Goal: Task Accomplishment & Management: Complete application form

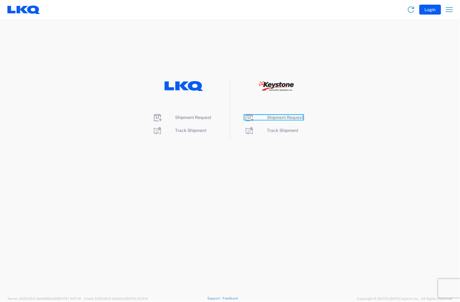
click at [284, 116] on span "Shipment Request" at bounding box center [286, 117] width 36 height 5
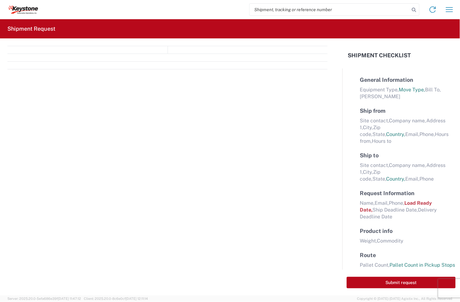
select select "FULL"
select select "LBS"
select select "IN"
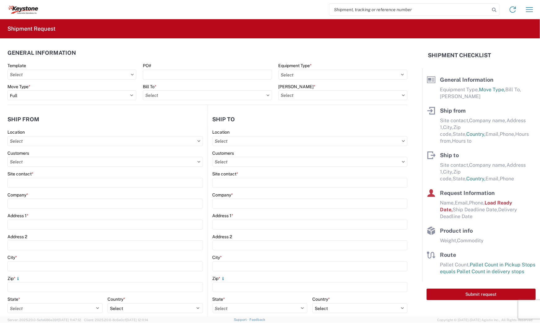
click at [112, 68] on div "Template" at bounding box center [71, 71] width 129 height 17
click at [109, 76] on input "text" at bounding box center [71, 75] width 129 height 10
click at [167, 62] on agx-form-section "General Information Template PO# Equipment Type * Select 53’ Dry Van Flatbed Dr…" at bounding box center [207, 75] width 400 height 59
click at [162, 72] on input "PO#" at bounding box center [207, 75] width 129 height 10
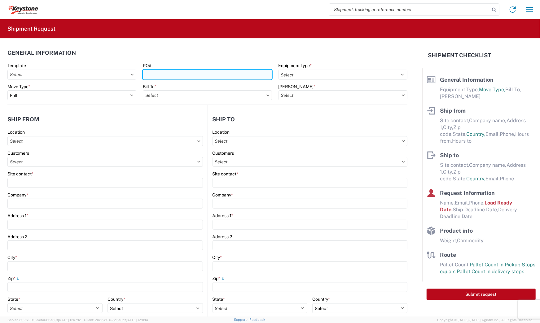
click at [165, 75] on input "PO#" at bounding box center [207, 75] width 129 height 10
type input "4497699"
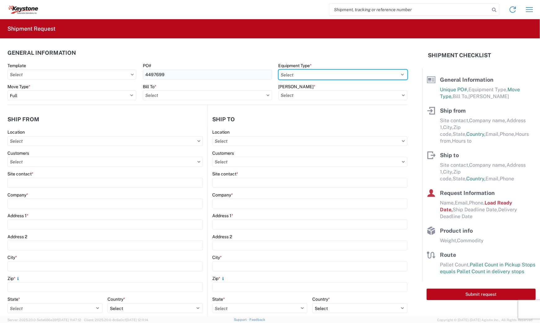
select select "STDV"
click at [278, 70] on select "Select 53’ Dry Van Flatbed Dropdeck (van) Lowboy (flatbed) Rail" at bounding box center [342, 75] width 129 height 10
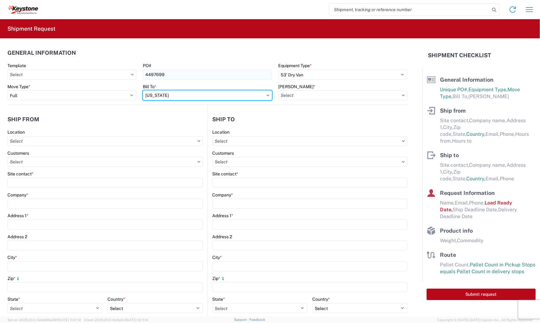
type input "kansasa"
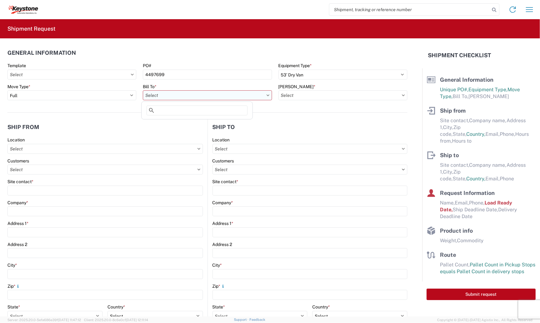
click at [267, 96] on input "text" at bounding box center [207, 95] width 129 height 10
click at [212, 110] on input at bounding box center [196, 111] width 101 height 10
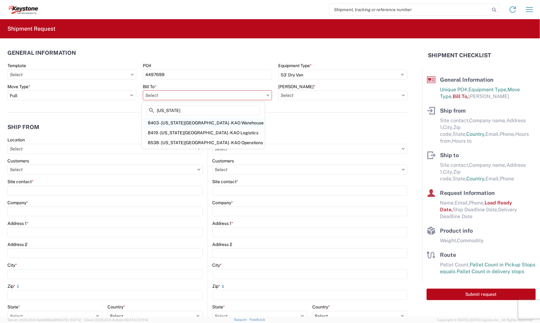
type input "[US_STATE]"
click at [197, 124] on div "8403 - [US_STATE][GEOGRAPHIC_DATA] - KAO Warehouse" at bounding box center [203, 123] width 121 height 10
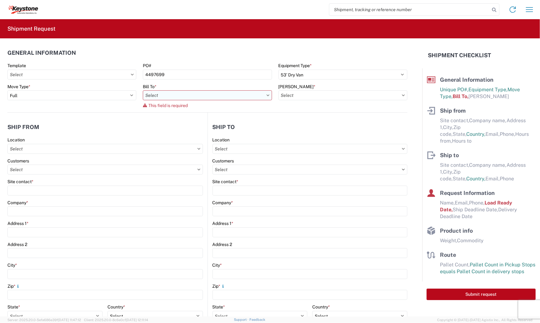
type input "8403 - [US_STATE][GEOGRAPHIC_DATA] - KAO Warehouse"
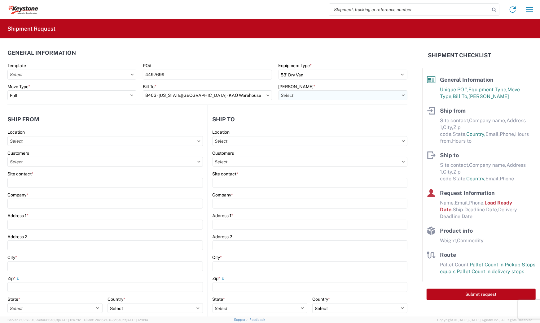
click at [328, 93] on input "text" at bounding box center [342, 95] width 129 height 10
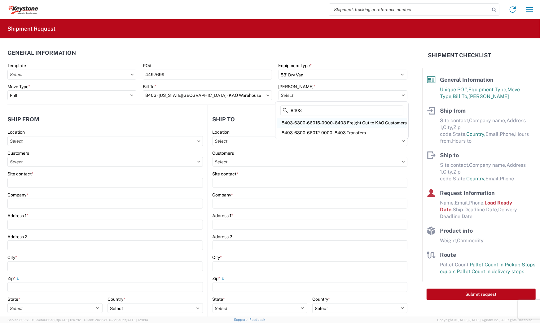
type input "8403"
click at [329, 120] on div "8403-6300-66015-0000 - 8403 Freight Out to KAO Customers" at bounding box center [341, 123] width 130 height 10
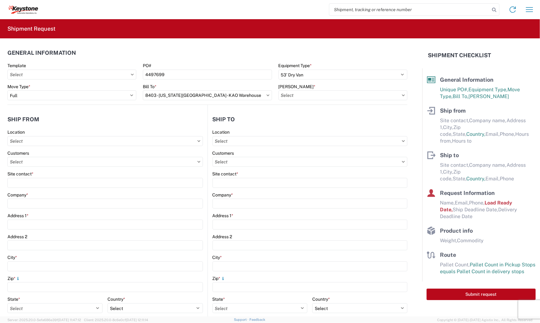
type input "8403-6300-66015-0000 - 8403 Freight Out to KAO Customers"
click at [274, 140] on input "text" at bounding box center [309, 141] width 195 height 10
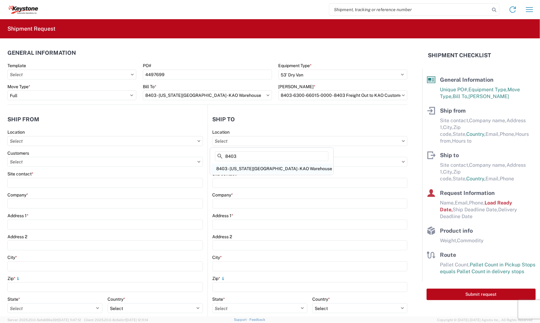
type input "8403"
click at [258, 167] on div "8403 - [US_STATE][GEOGRAPHIC_DATA] - KAO Warehouse" at bounding box center [271, 169] width 121 height 10
type input "8403 - [US_STATE][GEOGRAPHIC_DATA] - KAO Warehouse"
type input "KAO"
type input "[STREET_ADDRESS]"
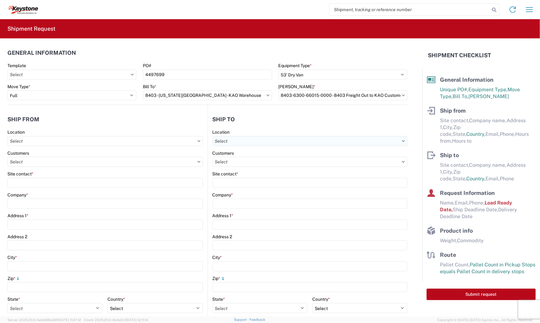
type input "[US_STATE][GEOGRAPHIC_DATA]"
type input "66105"
select select "US"
type input "07:00"
type input "17:00"
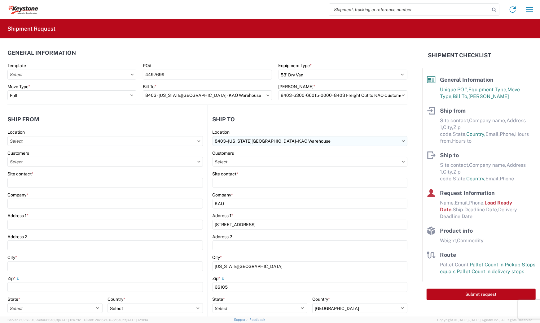
select select
click at [258, 128] on agx-form-section "Ship to 8403 Location 8403 - [US_STATE][GEOGRAPHIC_DATA] - KAO Warehouse Custom…" at bounding box center [308, 256] width 200 height 289
click at [253, 162] on input "text" at bounding box center [309, 162] width 195 height 10
click at [254, 162] on input "text" at bounding box center [309, 162] width 195 height 10
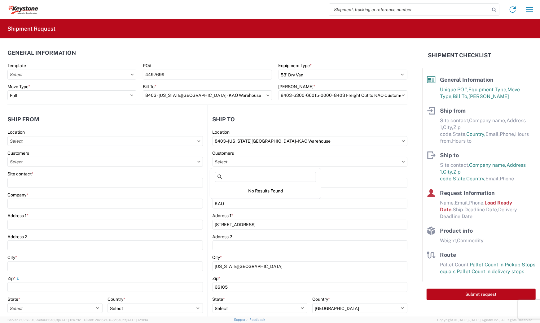
click at [272, 118] on header "Ship to" at bounding box center [308, 119] width 200 height 14
click at [247, 189] on agx-form-control-wrapper-v2 "Site contact *" at bounding box center [309, 181] width 195 height 21
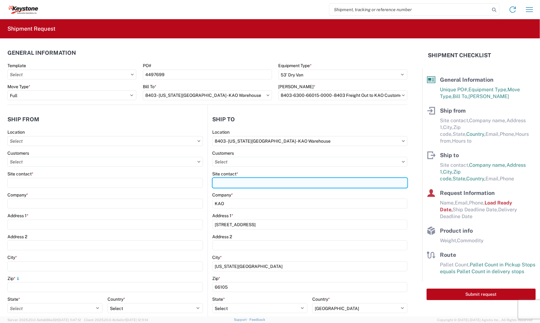
click at [249, 184] on input "Site contact *" at bounding box center [309, 183] width 195 height 10
type input "RECEIVING"
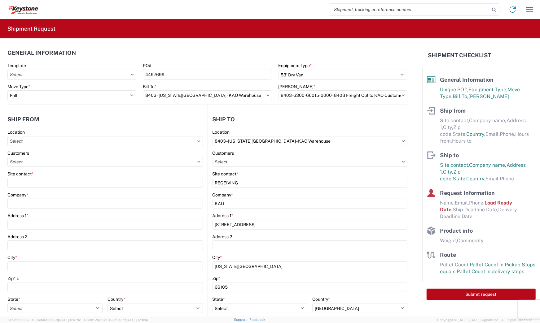
click at [198, 114] on header "Ship from" at bounding box center [107, 119] width 200 height 14
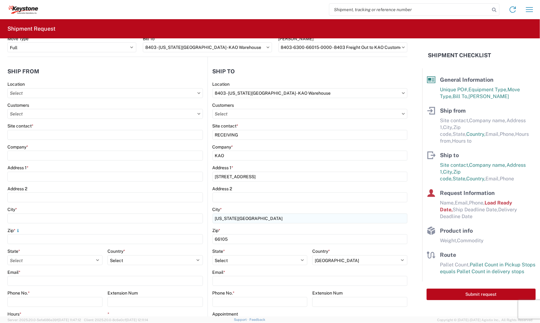
scroll to position [83, 0]
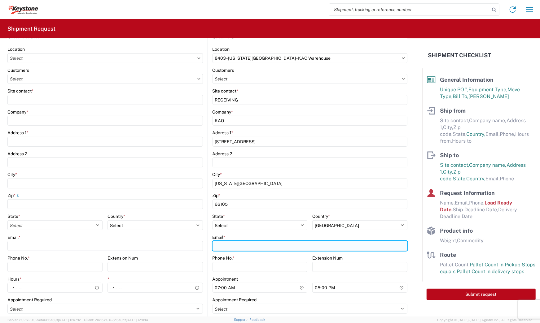
click at [234, 247] on input "Email *" at bounding box center [309, 246] width 195 height 10
type input "[EMAIL_ADDRESS][DOMAIN_NAME]"
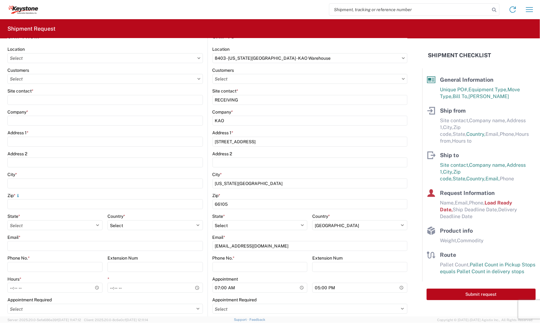
click at [208, 217] on main "8403 Location 8403 - [US_STATE][GEOGRAPHIC_DATA] - KAO Warehouse Customers Site…" at bounding box center [308, 182] width 200 height 272
click at [100, 60] on input "text" at bounding box center [104, 58] width 195 height 10
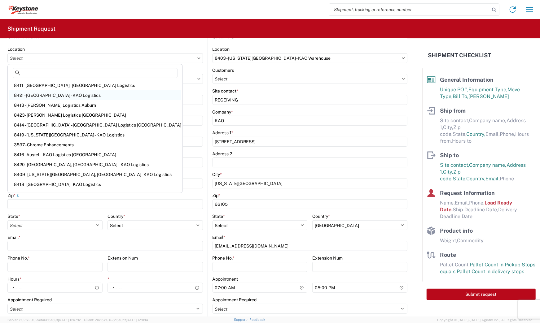
click at [84, 98] on div "8421 - [GEOGRAPHIC_DATA] - KAO Logistics" at bounding box center [95, 95] width 172 height 10
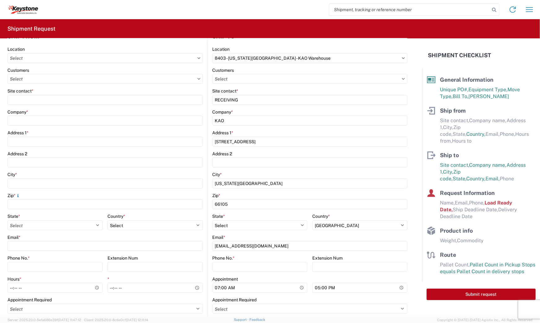
type input "8421 - [GEOGRAPHIC_DATA] - KAO Logistics"
type input "KAO"
type input "[STREET_ADDRESS]"
type input "[GEOGRAPHIC_DATA]"
type input "80221"
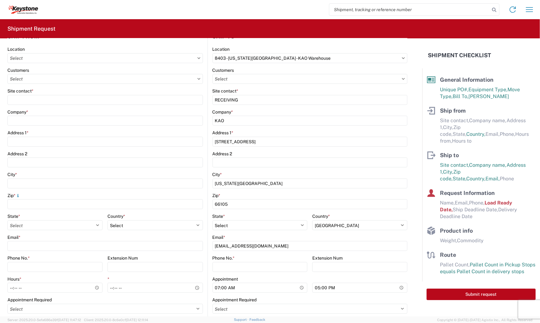
select select "CO"
select select "US"
type input "07:00"
type input "17:00"
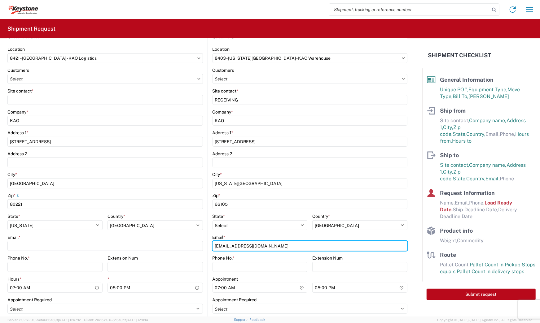
type input "[EMAIL_ADDRESS][DOMAIN_NAME]"
click at [169, 59] on input "8421 - [GEOGRAPHIC_DATA] - KAO Logistics" at bounding box center [104, 58] width 195 height 10
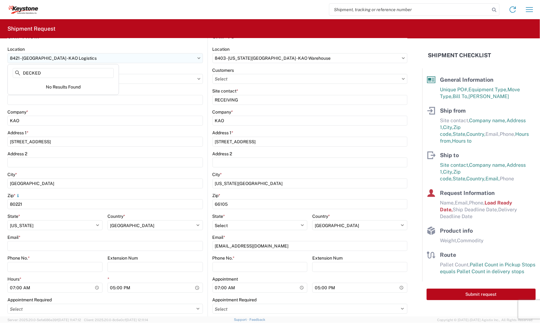
click at [167, 60] on input "8421 - [GEOGRAPHIC_DATA] - KAO Logistics" at bounding box center [104, 58] width 195 height 10
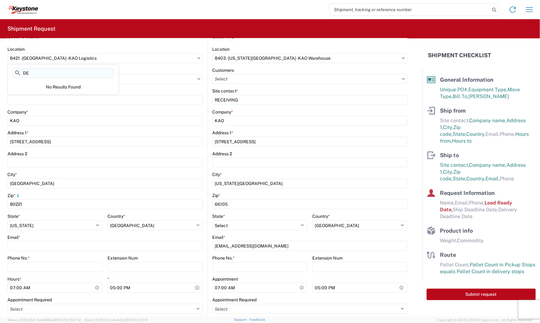
type input "D"
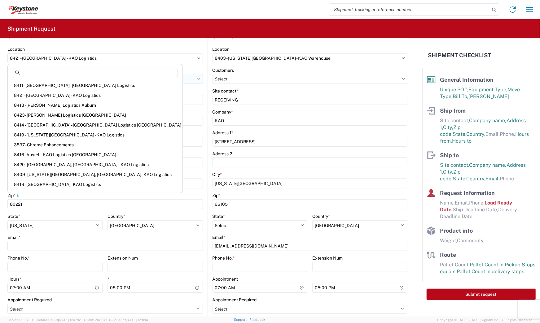
click at [144, 82] on input "text" at bounding box center [104, 79] width 195 height 10
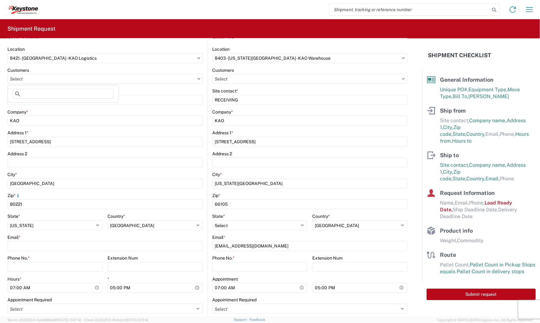
click at [134, 93] on div "Site contact *" at bounding box center [104, 91] width 195 height 6
click at [115, 58] on input "8421 - [GEOGRAPHIC_DATA] - KAO Logistics" at bounding box center [104, 58] width 195 height 10
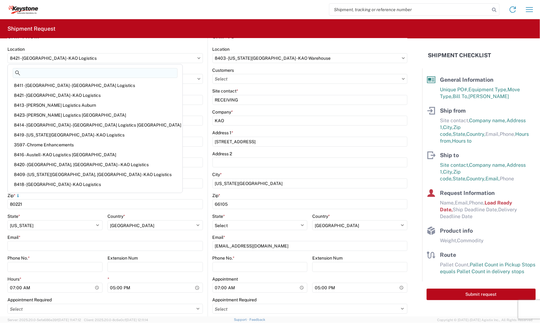
click at [84, 72] on input at bounding box center [95, 73] width 165 height 10
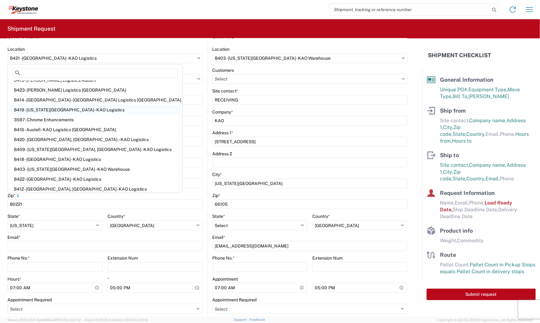
scroll to position [0, 0]
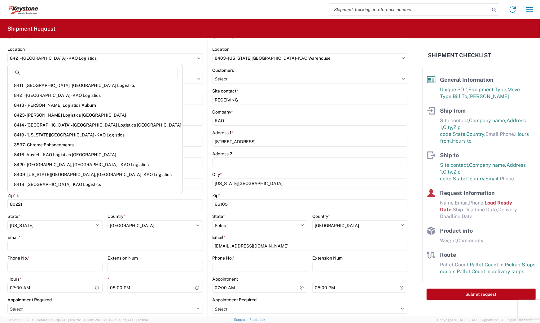
click at [162, 114] on div "Company *" at bounding box center [104, 112] width 195 height 6
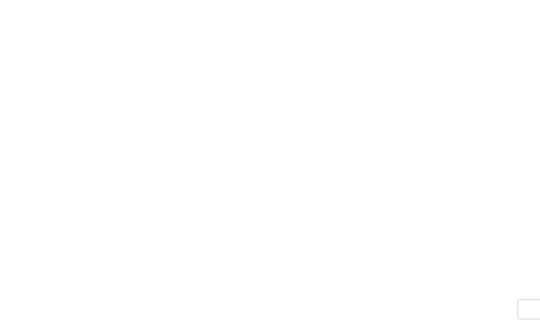
select select "FULL"
select select "LBS"
select select "IN"
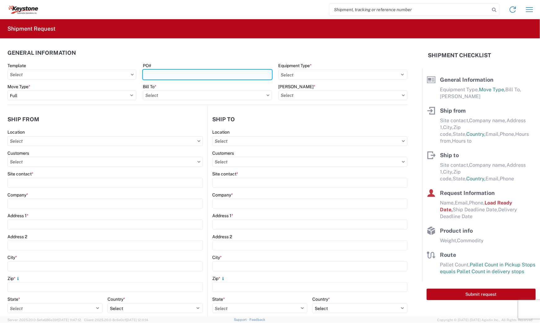
click at [149, 74] on input "PO#" at bounding box center [207, 75] width 129 height 10
type input "4497699"
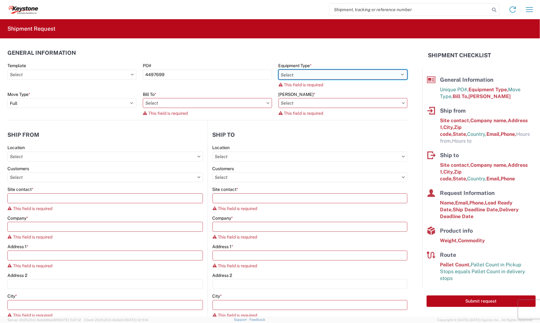
click at [333, 76] on select "Select 53’ Dry Van Flatbed Dropdeck (van) Lowboy (flatbed) Rail" at bounding box center [342, 75] width 129 height 10
select select "STDV"
click at [278, 70] on select "Select 53’ Dry Van Flatbed Dropdeck (van) Lowboy (flatbed) Rail" at bounding box center [342, 75] width 129 height 10
click at [254, 102] on div "Bill To * This field is required" at bounding box center [207, 104] width 129 height 24
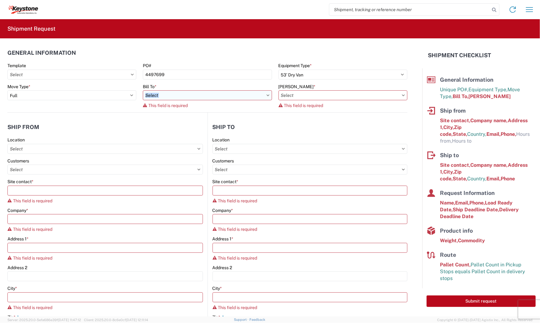
click at [224, 97] on input "text" at bounding box center [207, 95] width 129 height 10
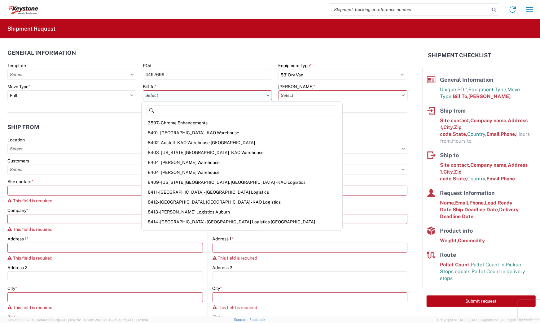
type input "4"
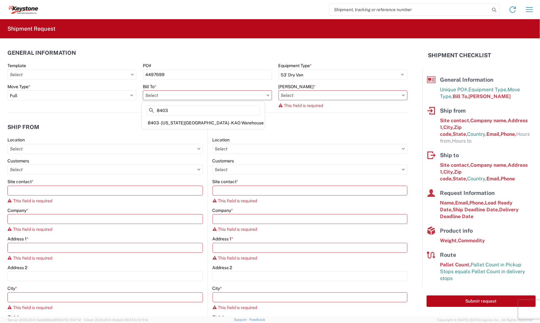
type input "8403"
click at [207, 120] on div "8403 - [US_STATE][GEOGRAPHIC_DATA] - KAO Warehouse" at bounding box center [203, 123] width 121 height 10
type input "8403 - [US_STATE][GEOGRAPHIC_DATA] - KAO Warehouse"
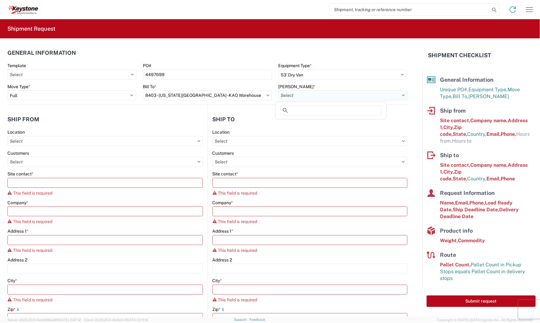
click at [314, 93] on input "text" at bounding box center [342, 95] width 129 height 10
type input "8403"
click at [307, 121] on div "8403-6300-66015-0000 - 8403 Freight Out to KAO Customers" at bounding box center [341, 123] width 130 height 10
type input "8403-6300-66015-0000 - 8403 Freight Out to KAO Customers"
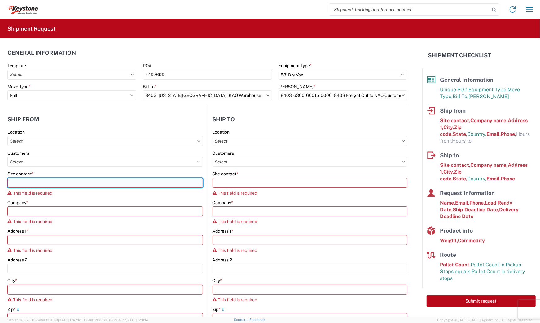
click at [85, 181] on input "Site contact *" at bounding box center [104, 183] width 195 height 10
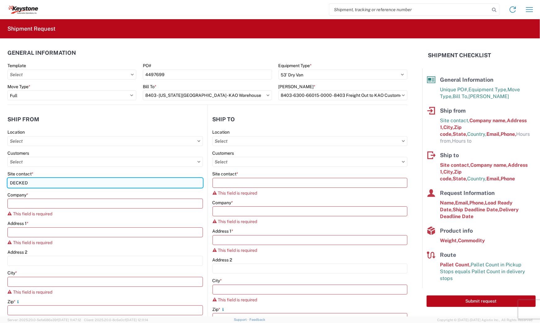
type input "DECKED"
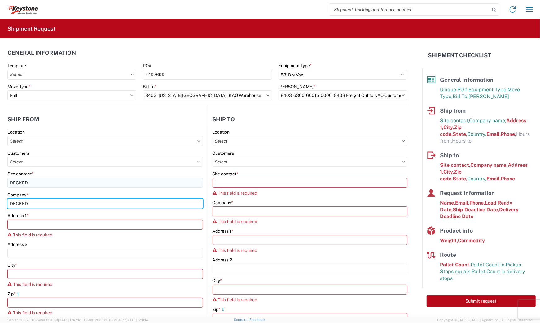
type input "DECKED"
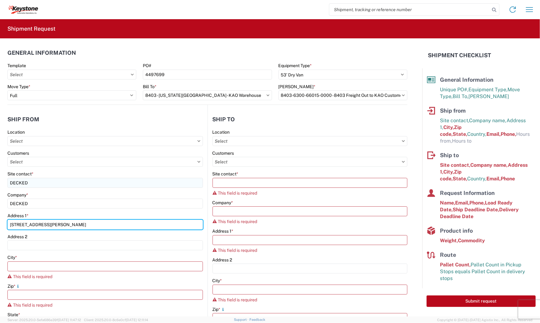
type input "25401 ELLIOTT RD"
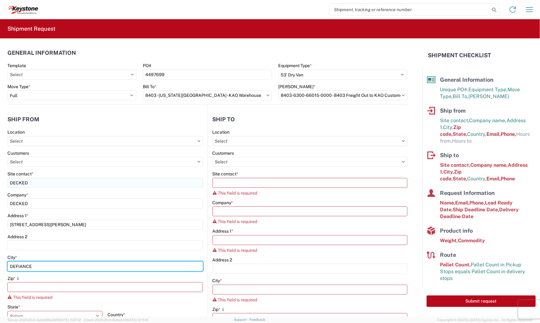
type input "DEFIANCE"
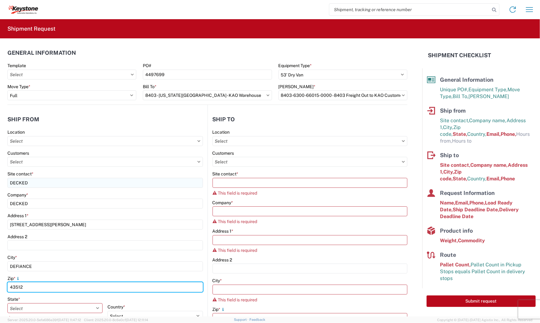
type input "43512"
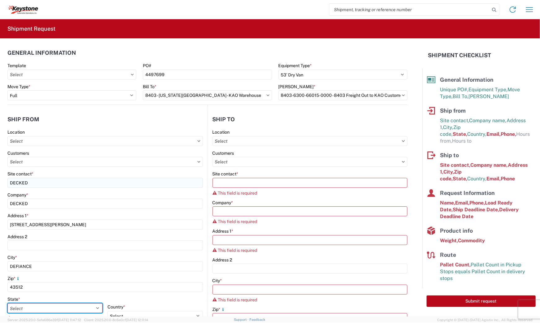
select select "OH"
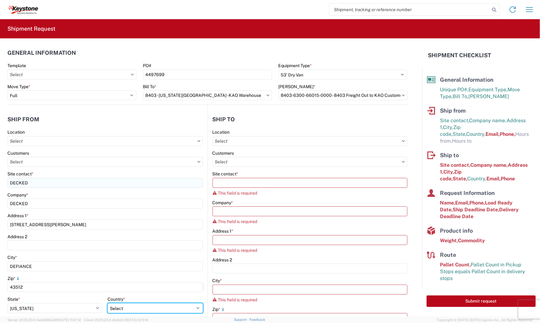
select select "US"
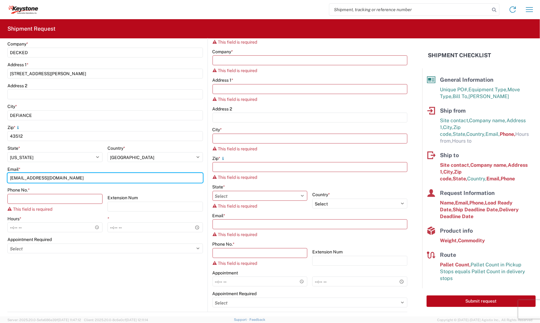
type input "KEYSTONE@DECKED.COM"
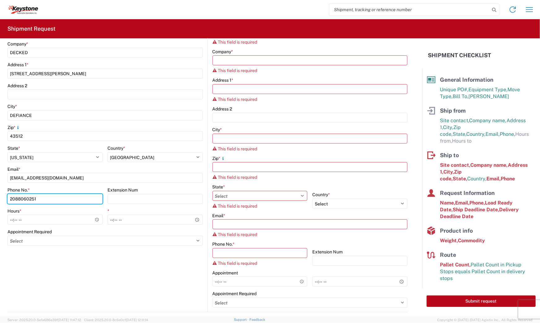
type input "2088060251"
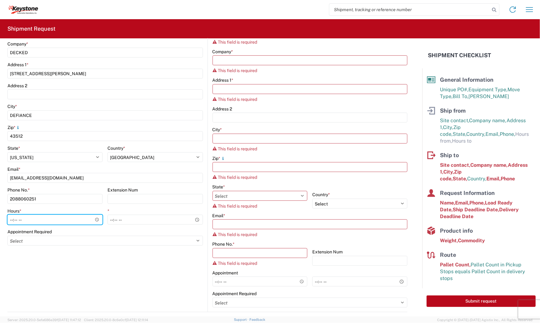
type input "08:00"
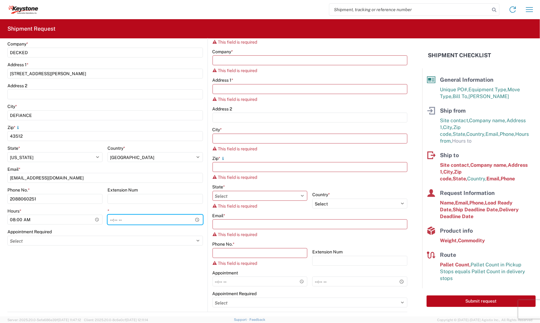
type input "15:30"
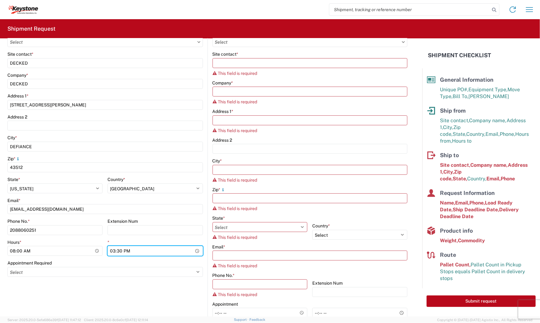
scroll to position [58, 0]
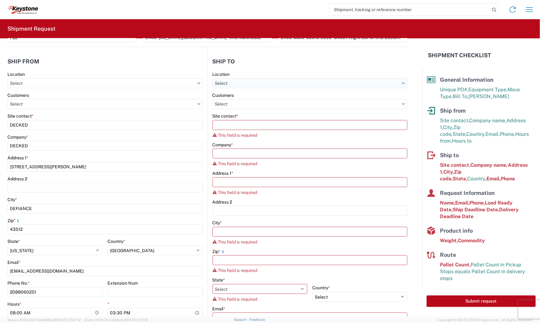
click at [266, 86] on input "text" at bounding box center [309, 83] width 195 height 10
type input "8403"
click at [253, 110] on div "8403 - [US_STATE][GEOGRAPHIC_DATA] - KAO Warehouse" at bounding box center [271, 111] width 121 height 10
type input "8403 - [US_STATE][GEOGRAPHIC_DATA] - KAO Warehouse"
type input "KAO"
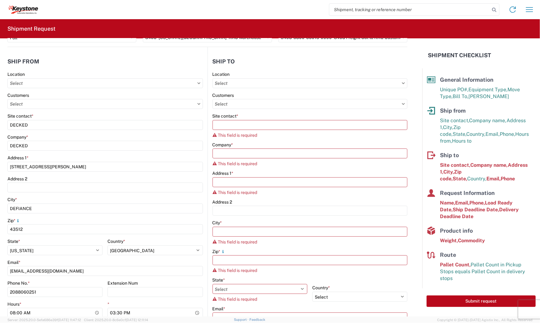
type input "[STREET_ADDRESS]"
type input "[US_STATE][GEOGRAPHIC_DATA]"
type input "66105"
select select "US"
type input "07:00"
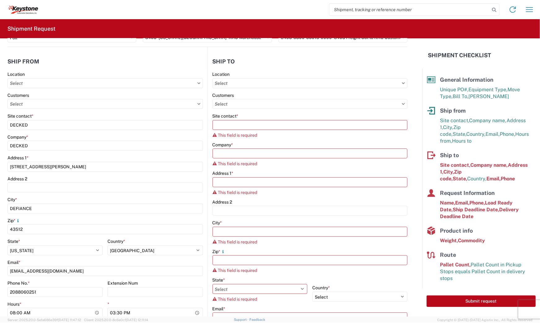
type input "17:00"
select select "KS"
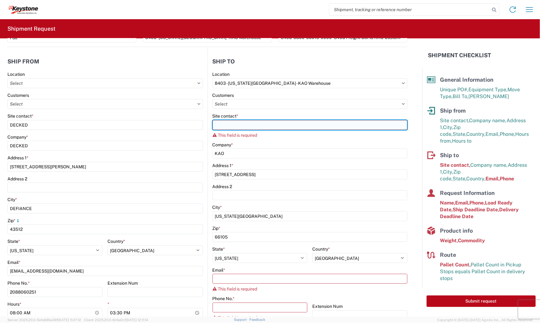
click at [253, 126] on input "Site contact *" at bounding box center [309, 125] width 195 height 10
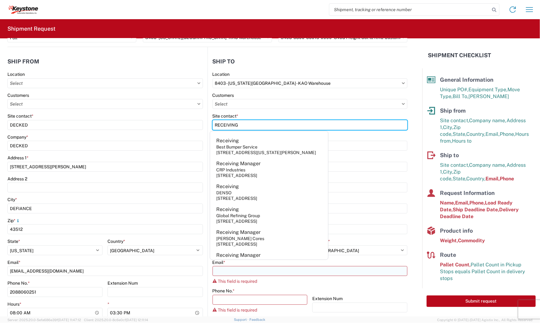
type input "RECEIVING"
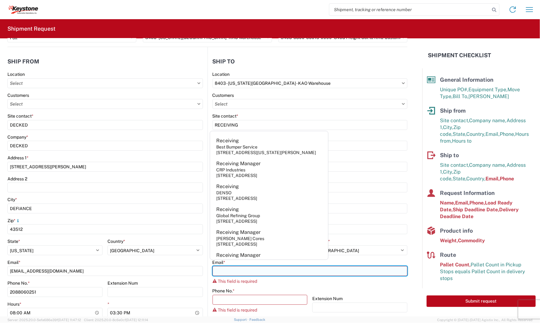
click at [240, 273] on input "Email *" at bounding box center [309, 271] width 195 height 10
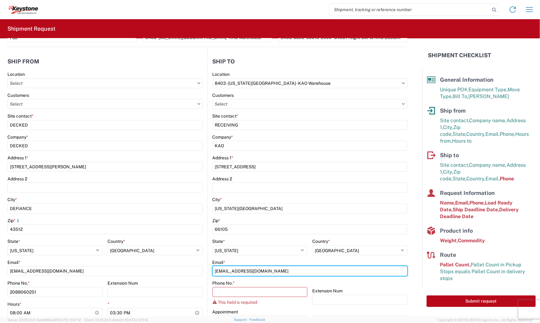
type input "[EMAIL_ADDRESS][DOMAIN_NAME]"
click at [405, 254] on form "General Information Template PO# 4497699 Equipment Type * Select 53’ Dry Van Fl…" at bounding box center [211, 177] width 422 height 278
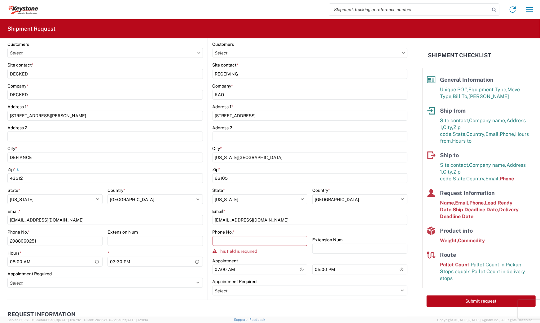
scroll to position [141, 0]
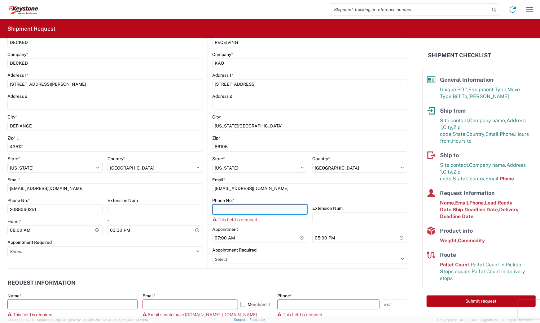
click at [257, 207] on input "Phone No. *" at bounding box center [259, 210] width 95 height 10
click at [277, 207] on input "Phone No. *" at bounding box center [259, 210] width 95 height 10
paste input "913-371-3249"
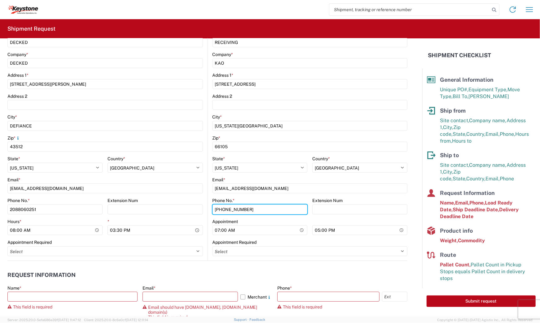
type input "913-371-3249"
click at [306, 198] on div "Phone No. * 913-371-3249 Extension Num" at bounding box center [309, 208] width 195 height 21
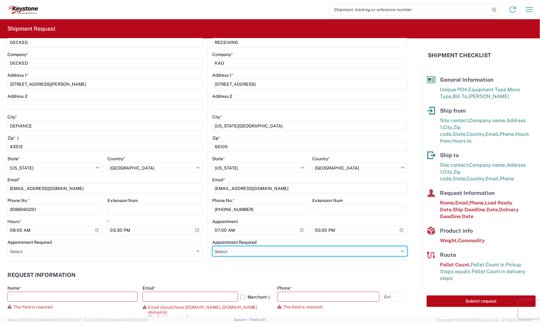
click at [232, 248] on select "Select Appt Required Appt Not Required Appt - First available" at bounding box center [309, 251] width 195 height 10
select select "apptRequired"
click at [212, 246] on select "Select Appt Required Appt Not Required Appt - First available" at bounding box center [309, 251] width 195 height 10
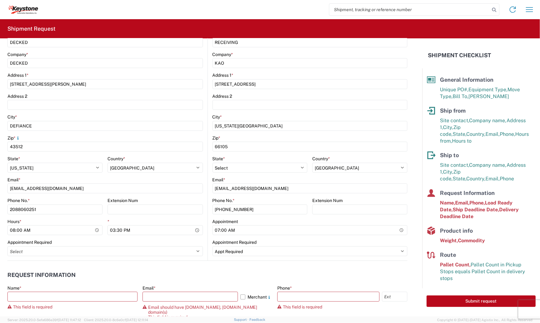
click at [203, 274] on header "Request Information" at bounding box center [207, 275] width 400 height 14
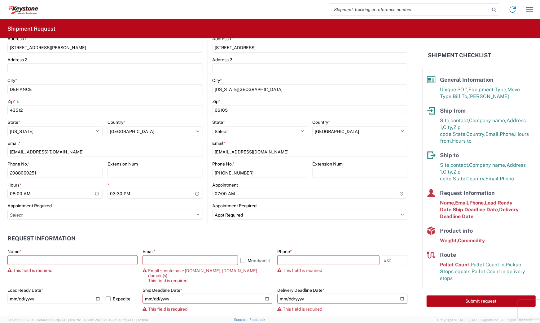
scroll to position [212, 0]
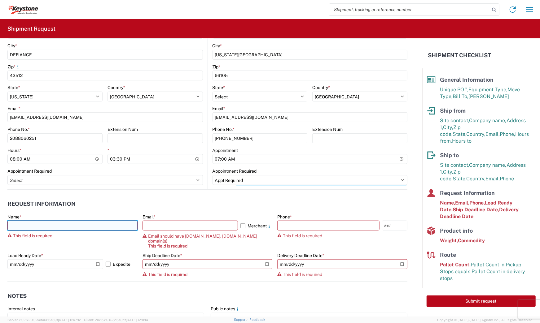
click at [102, 227] on input "text" at bounding box center [72, 226] width 130 height 10
type input "DANIEL NIEDERHAUSER"
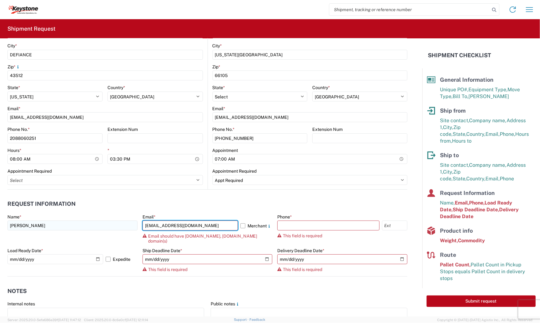
type input "KEYSTONE@DECKED.COM"
click at [241, 225] on label "Merchant" at bounding box center [256, 226] width 32 height 10
click at [0, 0] on input "Merchant" at bounding box center [0, 0] width 0 height 0
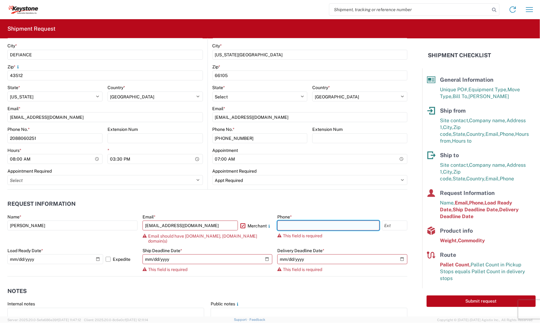
click at [291, 226] on input "text" at bounding box center [328, 226] width 102 height 10
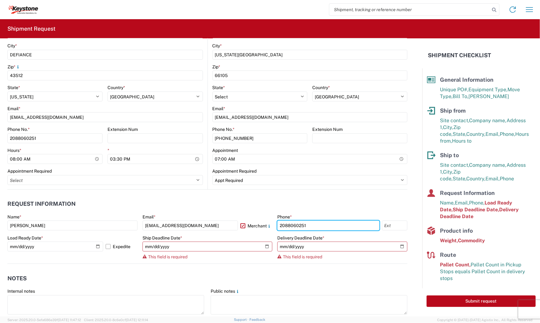
type input "2088060251"
drag, startPoint x: 302, startPoint y: 207, endPoint x: 205, endPoint y: 238, distance: 101.7
click at [302, 207] on header "Request Information" at bounding box center [207, 204] width 400 height 14
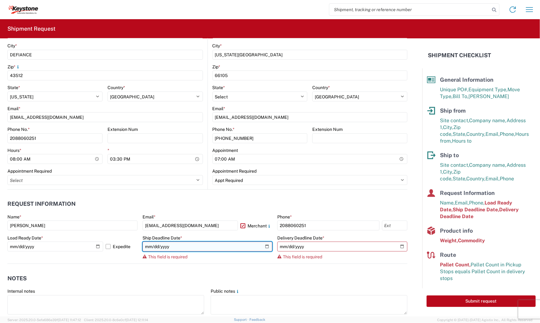
click at [204, 243] on input "date" at bounding box center [207, 247] width 130 height 10
click at [264, 246] on input "date" at bounding box center [207, 247] width 130 height 10
type input "[DATE]"
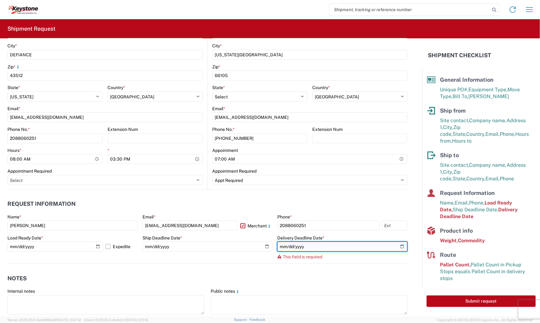
click at [395, 247] on input "date" at bounding box center [342, 247] width 130 height 10
type input "2025-10-16"
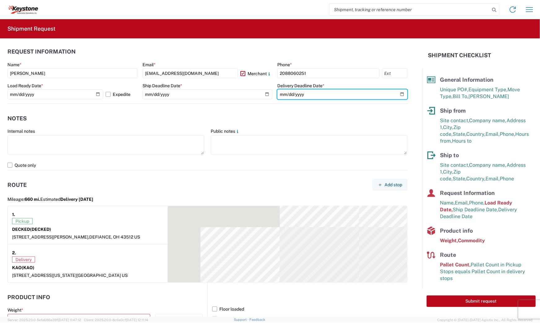
scroll to position [387, 0]
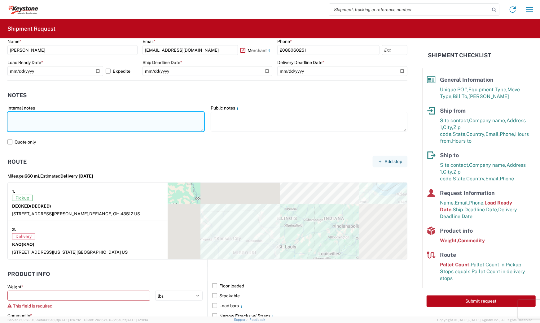
click at [119, 130] on textarea at bounding box center [105, 122] width 197 height 20
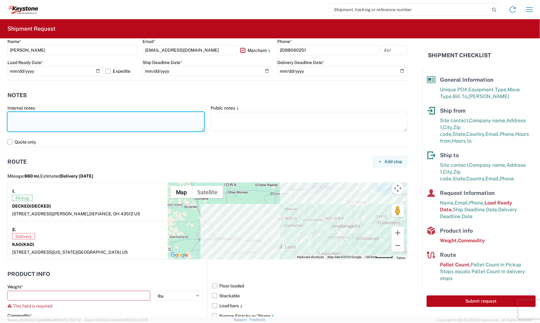
click at [111, 127] on textarea at bounding box center [105, 122] width 197 height 20
paste textarea "856808 57 pallets will stack 4 high APPT REQUIRED NO BOX TRUCKS Driver is requi…"
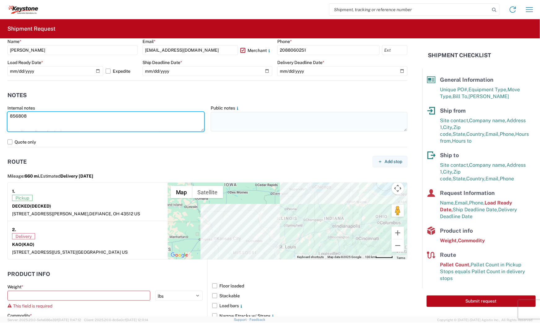
scroll to position [37, 0]
type textarea "856808 57 pallets will stack 4 high APPT REQUIRED NO BOX TRUCKS Driver is requi…"
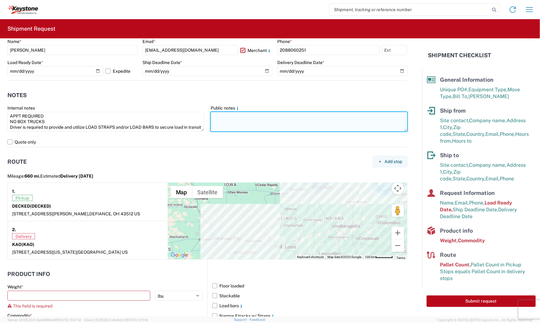
click at [229, 126] on textarea at bounding box center [309, 122] width 197 height 20
paste textarea "856808 57 pallets will stack 4 high APPT REQUIRED NO BOX TRUCKS Driver is requi…"
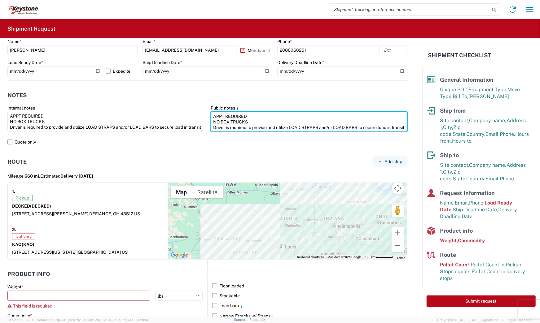
scroll to position [462, 0]
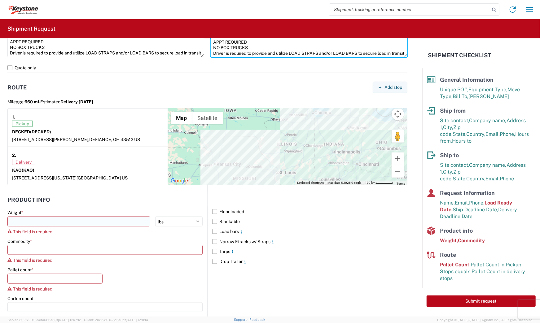
type textarea "856808 57 pallets will stack 4 high APPT REQUIRED NO BOX TRUCKS Driver is requi…"
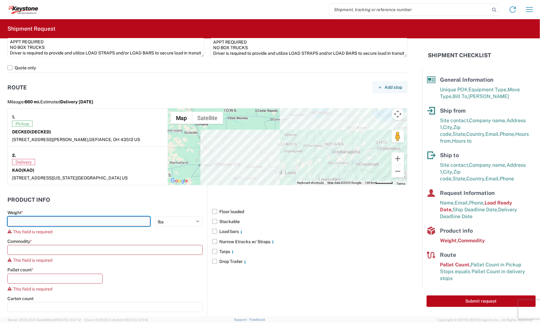
click at [85, 220] on input "number" at bounding box center [78, 222] width 143 height 10
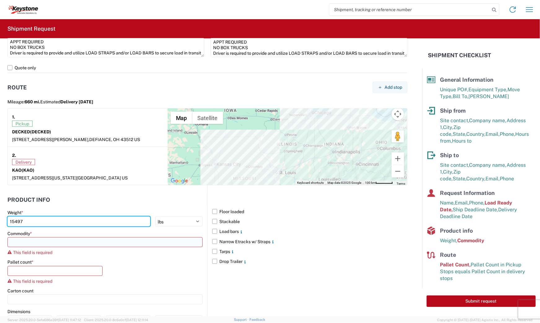
type input "15497"
click at [108, 238] on input at bounding box center [104, 242] width 195 height 10
click at [88, 254] on input at bounding box center [63, 258] width 101 height 10
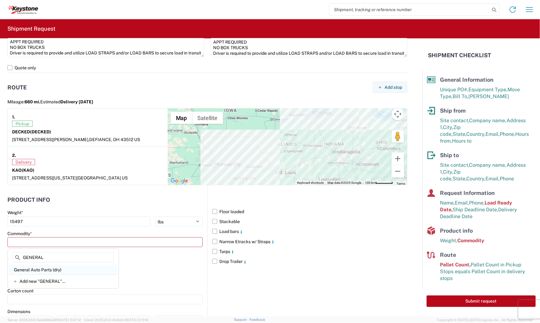
type input "GENERAL"
click at [58, 268] on div "General Auto Parts (dry)" at bounding box center [63, 270] width 108 height 10
type input "General Auto Parts (dry)"
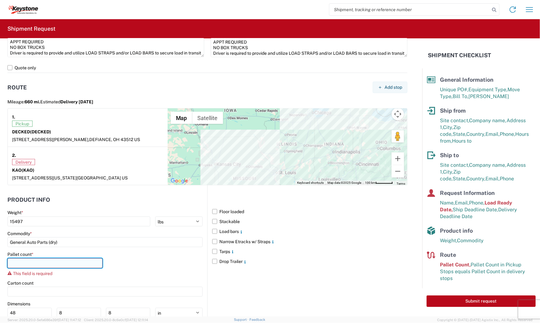
click at [59, 265] on input "number" at bounding box center [54, 264] width 95 height 10
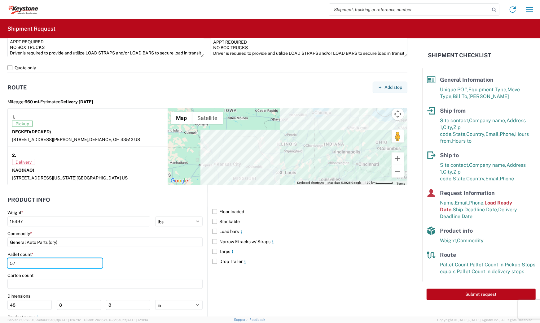
scroll to position [501, 0]
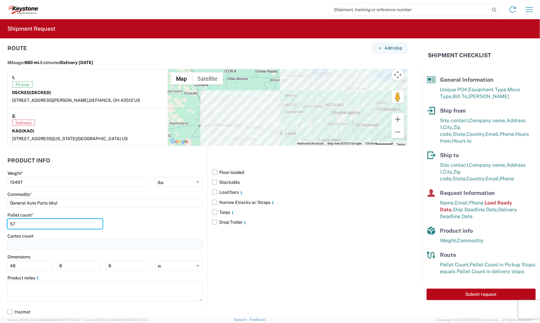
type input "57"
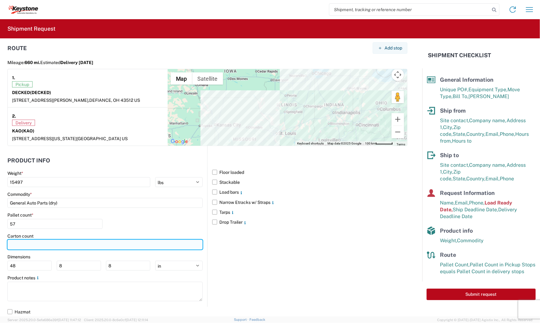
click at [42, 249] on input "number" at bounding box center [104, 245] width 195 height 10
type input "57"
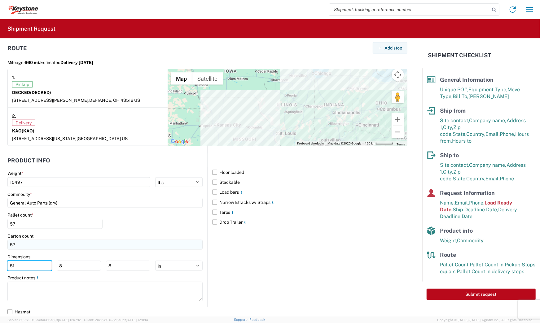
type input "51"
click at [215, 194] on label "Load bars" at bounding box center [309, 192] width 195 height 10
click at [0, 0] on input "Load bars" at bounding box center [0, 0] width 0 height 0
click at [316, 248] on div "Floor loaded Stackable Load bars Narrow Etracks w/ Straps Tarps Drop Trailer" at bounding box center [307, 226] width 200 height 161
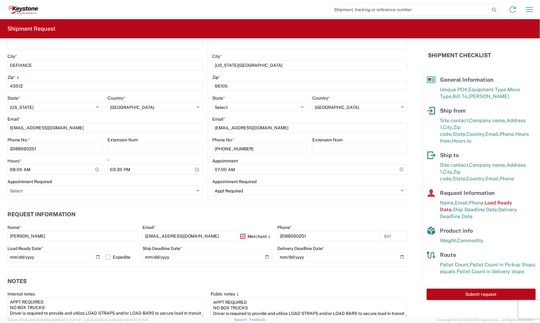
scroll to position [253, 0]
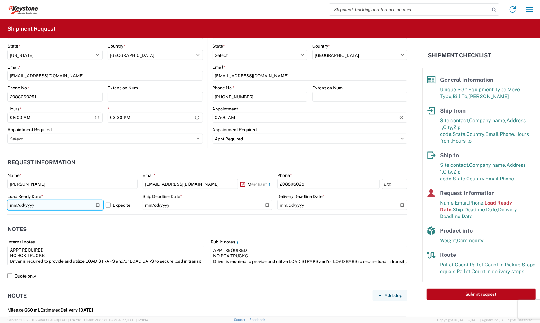
click at [51, 207] on input "[DATE]" at bounding box center [55, 205] width 96 height 10
click at [98, 205] on input "[DATE]" at bounding box center [55, 205] width 96 height 10
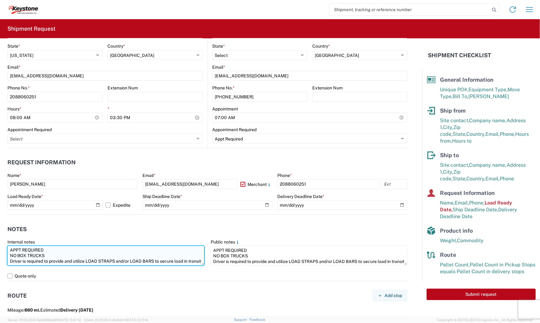
click at [50, 247] on div "Internal notes 856808 57 pallets will stack 4 high APPT REQUIRED NO BOX TRUCKS …" at bounding box center [105, 253] width 197 height 28
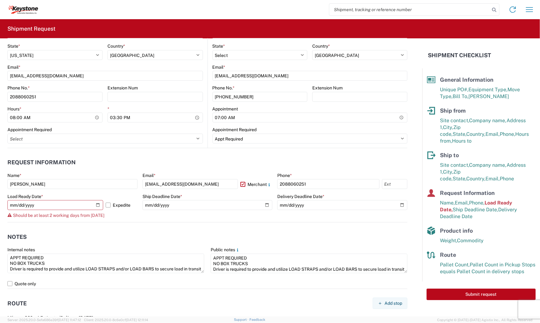
click at [79, 217] on span "Should be at least 2 working days from today" at bounding box center [58, 215] width 91 height 5
click at [85, 215] on span "Should be at least 2 working days from today" at bounding box center [58, 215] width 91 height 5
click at [98, 206] on input "[DATE]" at bounding box center [55, 205] width 96 height 10
click at [106, 205] on label "Expedite" at bounding box center [122, 205] width 32 height 10
click at [0, 0] on input "Expedite" at bounding box center [0, 0] width 0 height 0
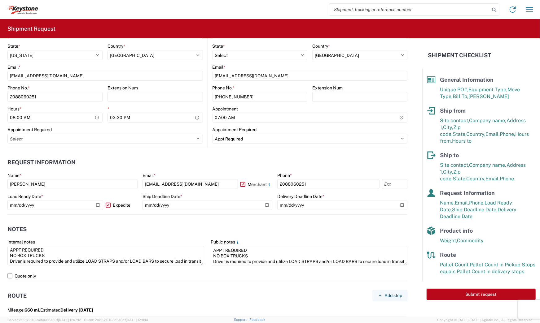
click at [121, 215] on agx-notes "Notes Internal notes 856808 57 pallets will stack 4 high APPT REQUIRED NO BOX T…" at bounding box center [207, 248] width 400 height 67
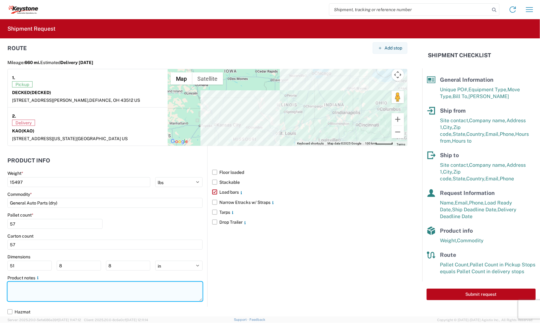
click at [148, 293] on textarea at bounding box center [104, 292] width 195 height 20
paste textarea "856808 57 pallets will stack 4 high APPT REQUIRED NO BOX TRUCKS Driver is requi…"
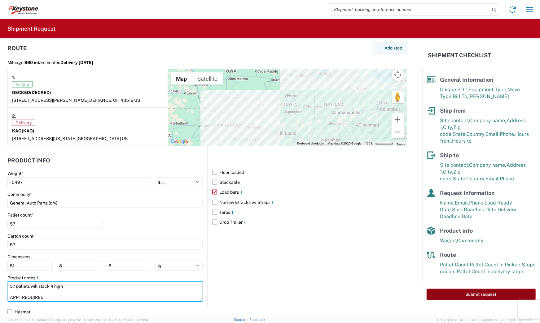
type textarea "856808 57 pallets will stack 4 high APPT REQUIRED NO BOX TRUCKS Driver is requi…"
click at [442, 289] on button "Submit request" at bounding box center [480, 294] width 109 height 11
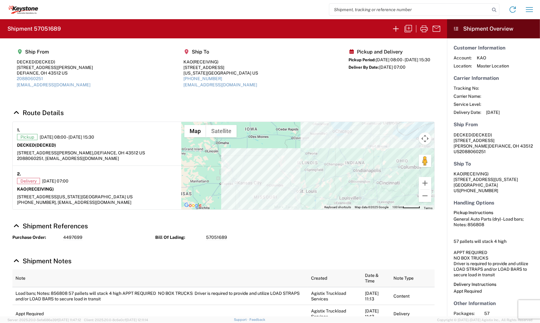
click at [47, 28] on h2 "Shipment 57051689" at bounding box center [33, 28] width 53 height 7
copy h2 "57051689"
